Goal: Information Seeking & Learning: Learn about a topic

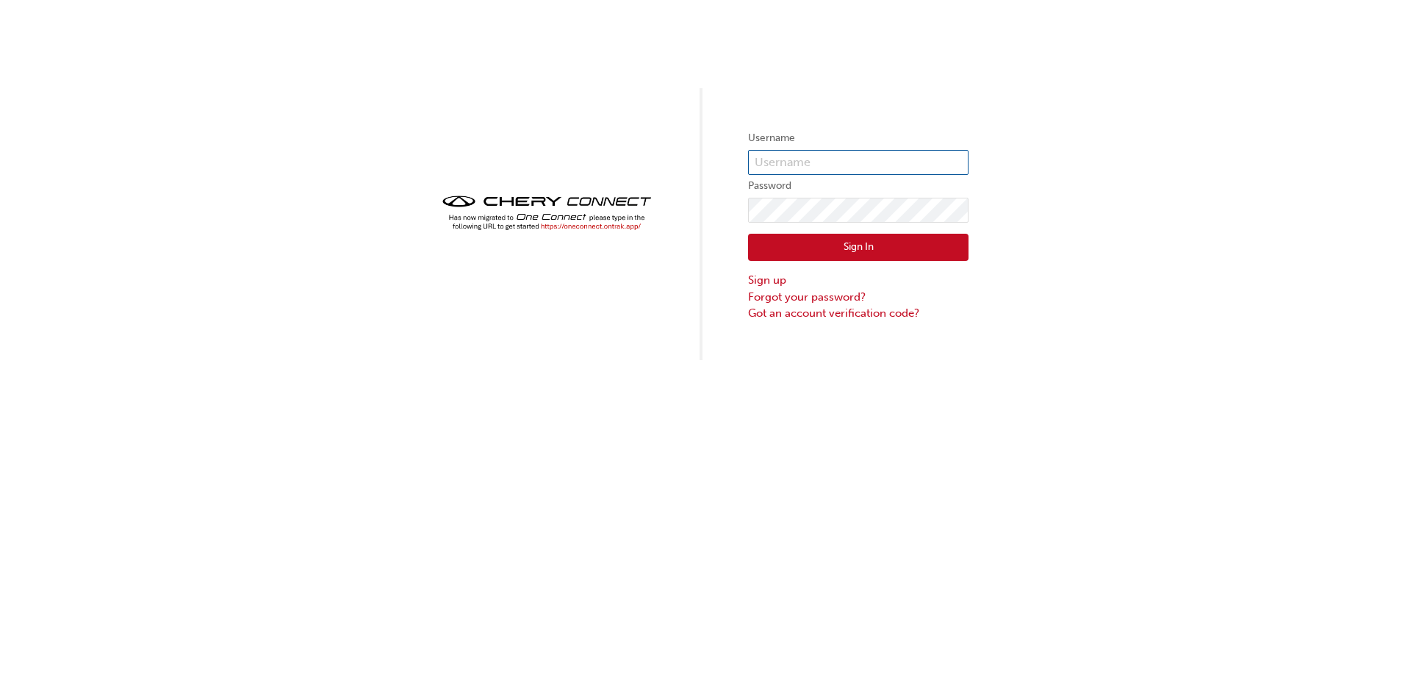
type input "CHAU1630"
click at [856, 245] on button "Sign In" at bounding box center [858, 248] width 220 height 28
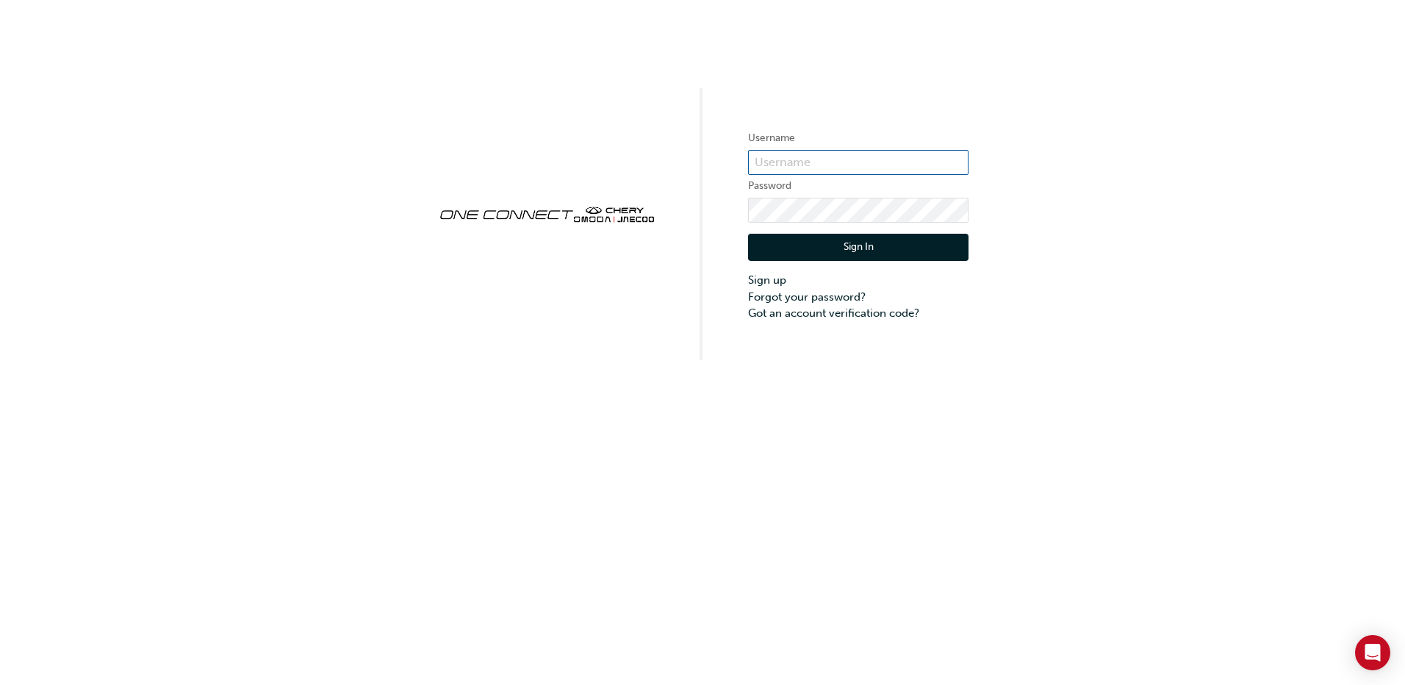
type input "CHAU1630"
click at [809, 251] on button "Sign In" at bounding box center [858, 248] width 220 height 28
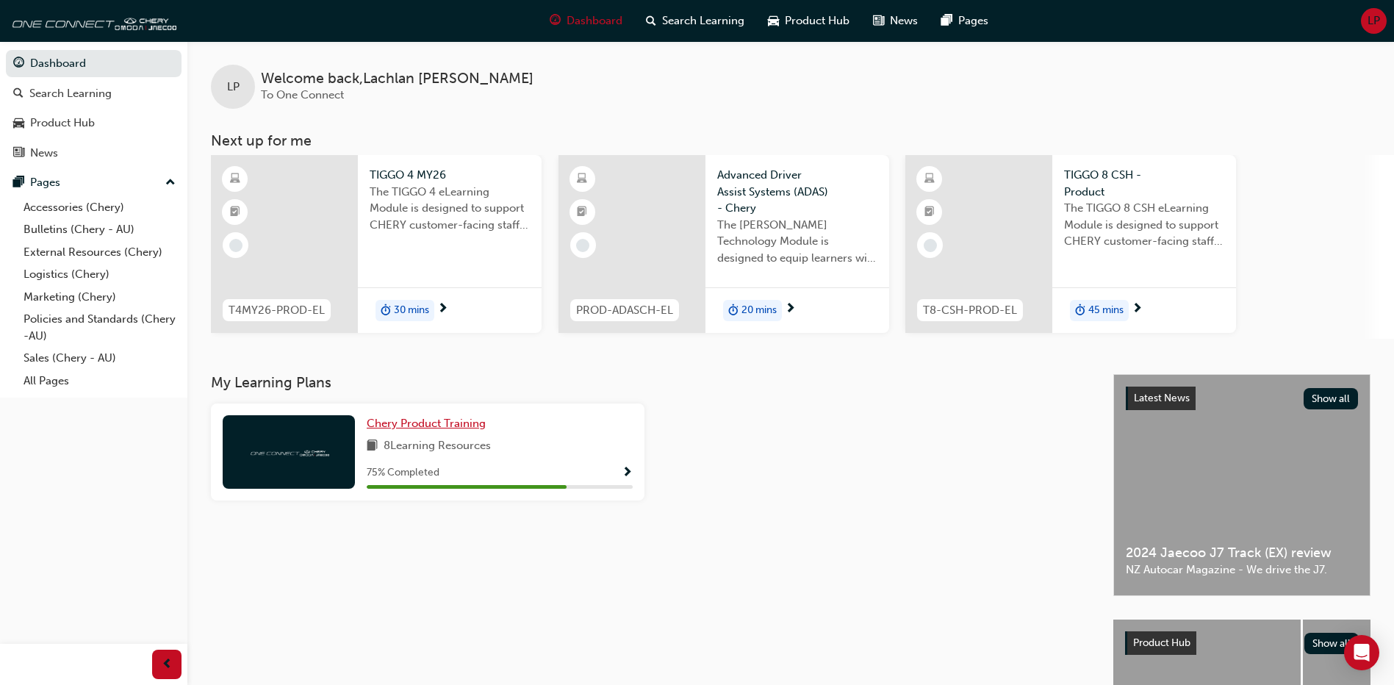
drag, startPoint x: 464, startPoint y: 428, endPoint x: 451, endPoint y: 419, distance: 15.7
click at [451, 419] on span "Chery Product Training" at bounding box center [426, 423] width 119 height 13
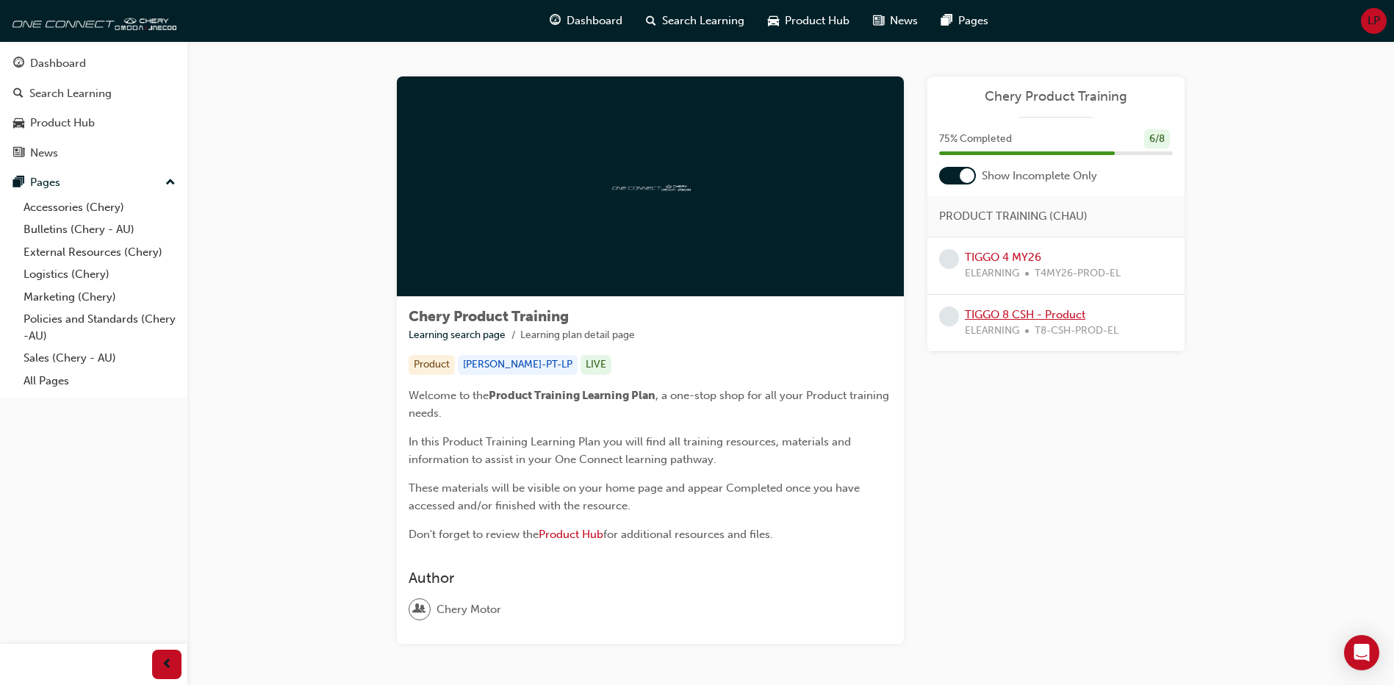
click at [993, 309] on link "TIGGO 8 CSH - Product" at bounding box center [1025, 314] width 121 height 13
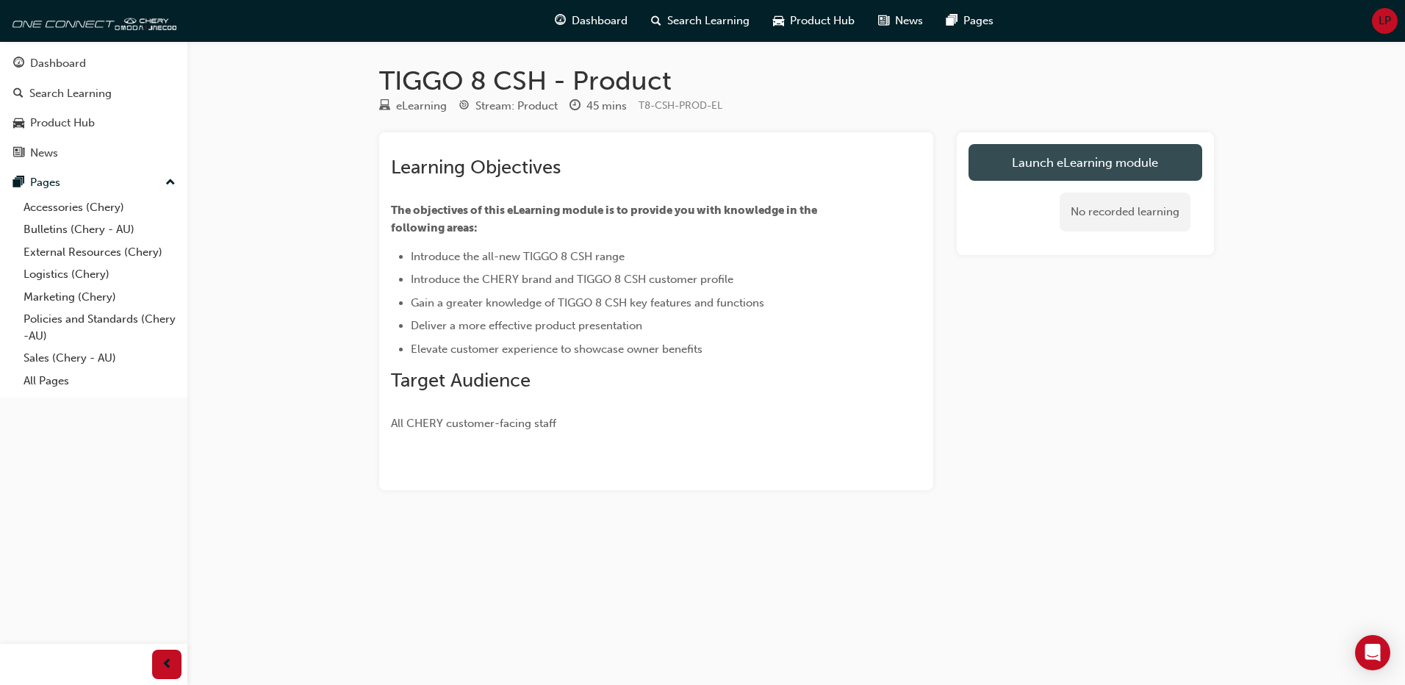
click at [1043, 162] on link "Launch eLearning module" at bounding box center [1086, 162] width 234 height 37
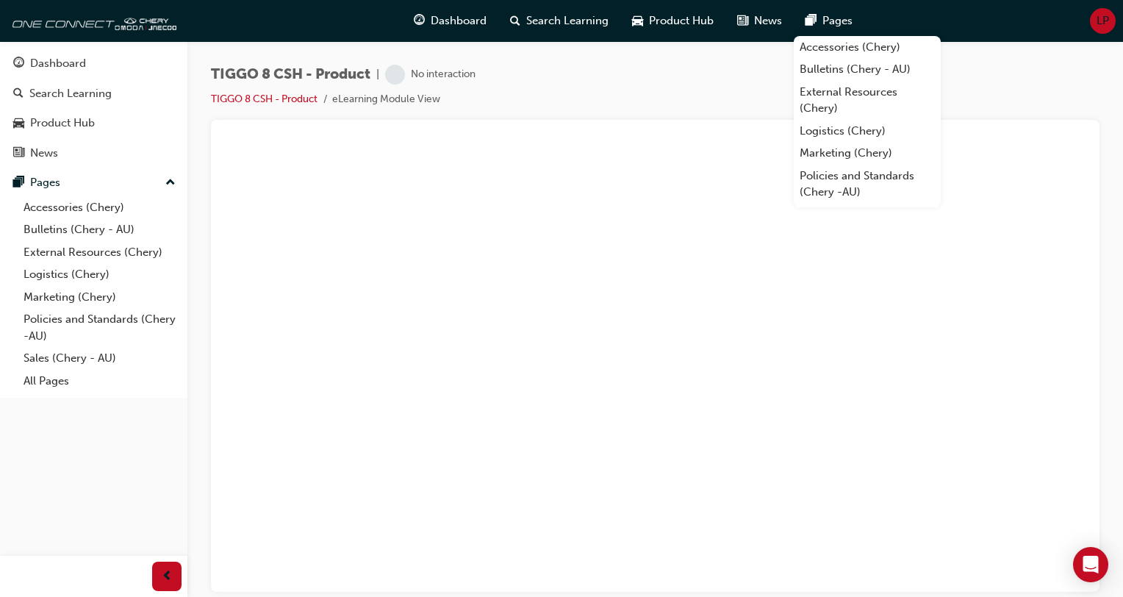
click at [661, 90] on div "TIGGO 8 CSH - Product | No interaction TIGGO 8 CSH - Product eLearning Module V…" at bounding box center [655, 92] width 889 height 55
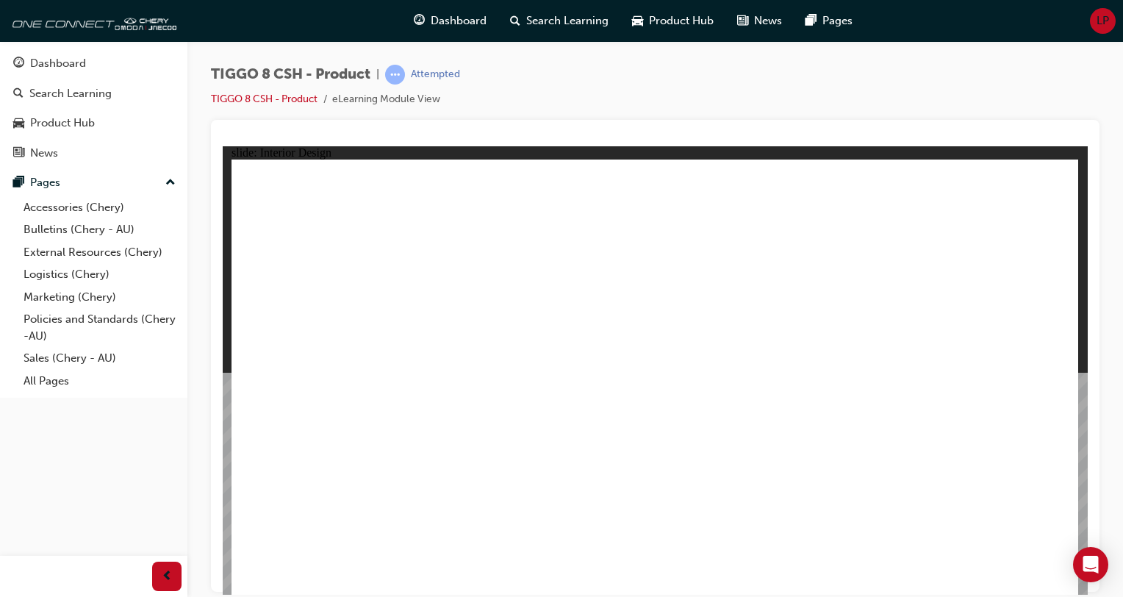
drag, startPoint x: 871, startPoint y: 428, endPoint x: 865, endPoint y: 397, distance: 31.4
